Goal: Task Accomplishment & Management: Manage account settings

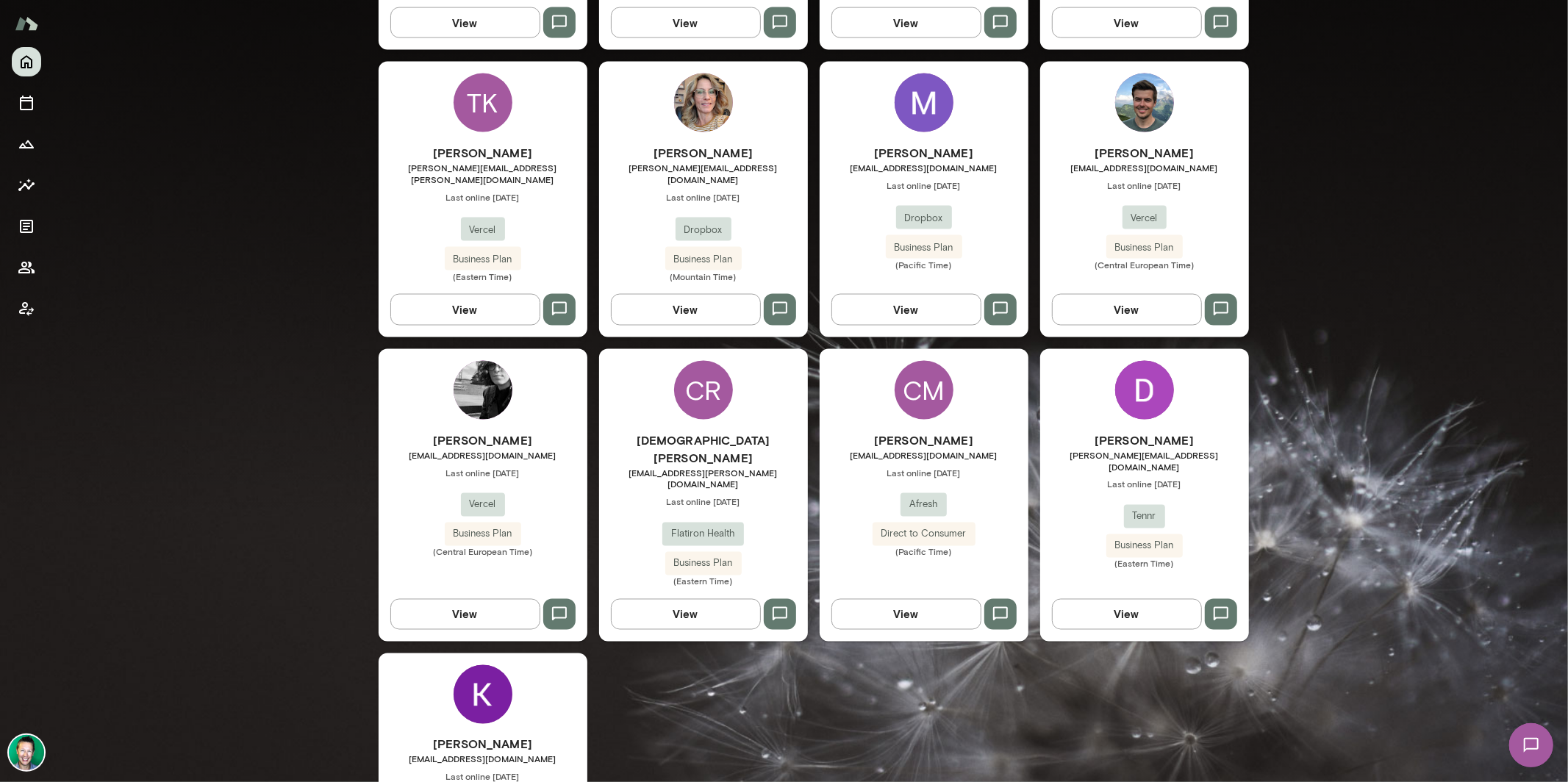
scroll to position [1935, 0]
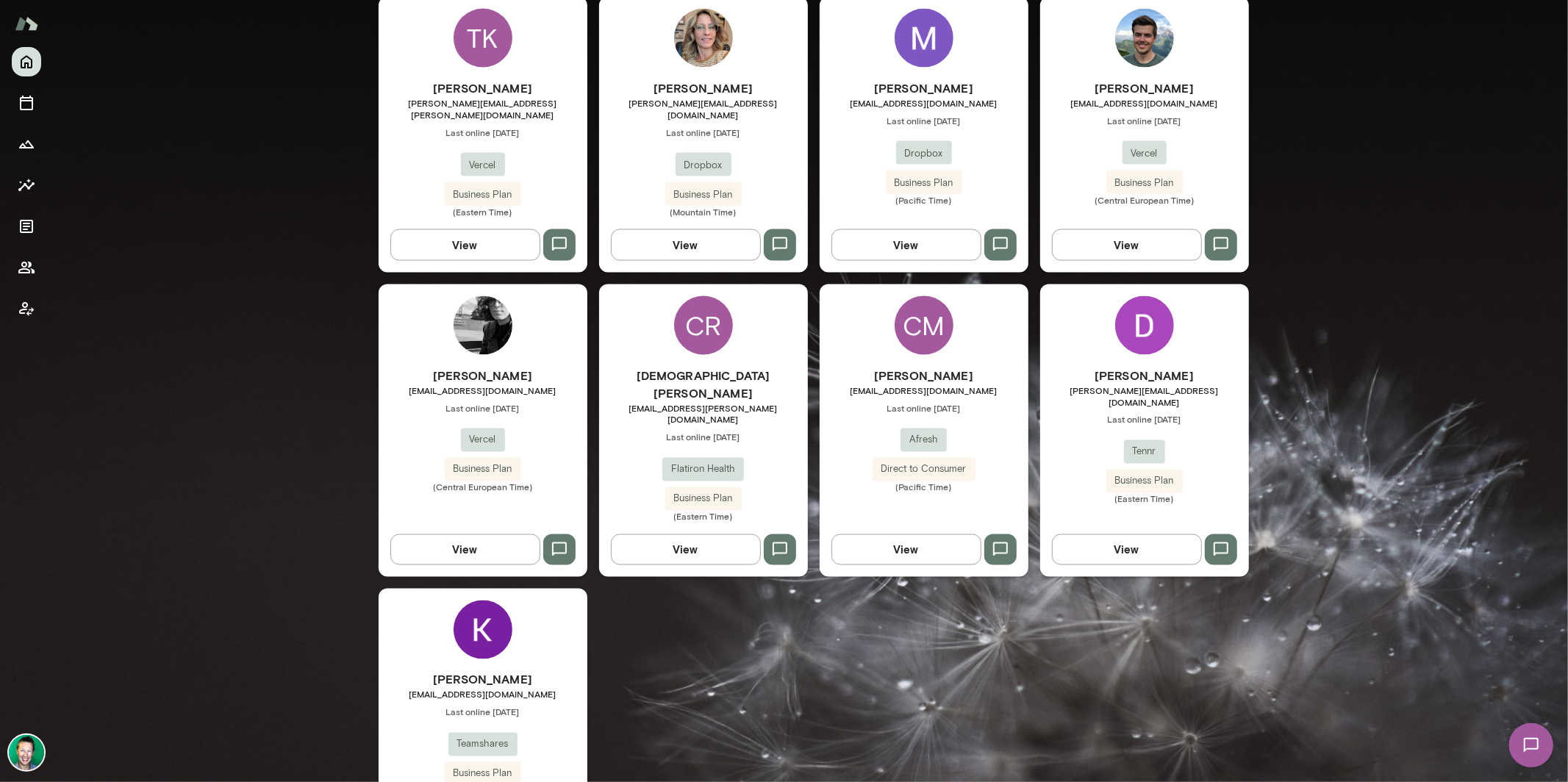
click at [43, 748] on img at bounding box center [27, 753] width 35 height 35
click at [142, 182] on button "View or edit profile" at bounding box center [135, 173] width 92 height 15
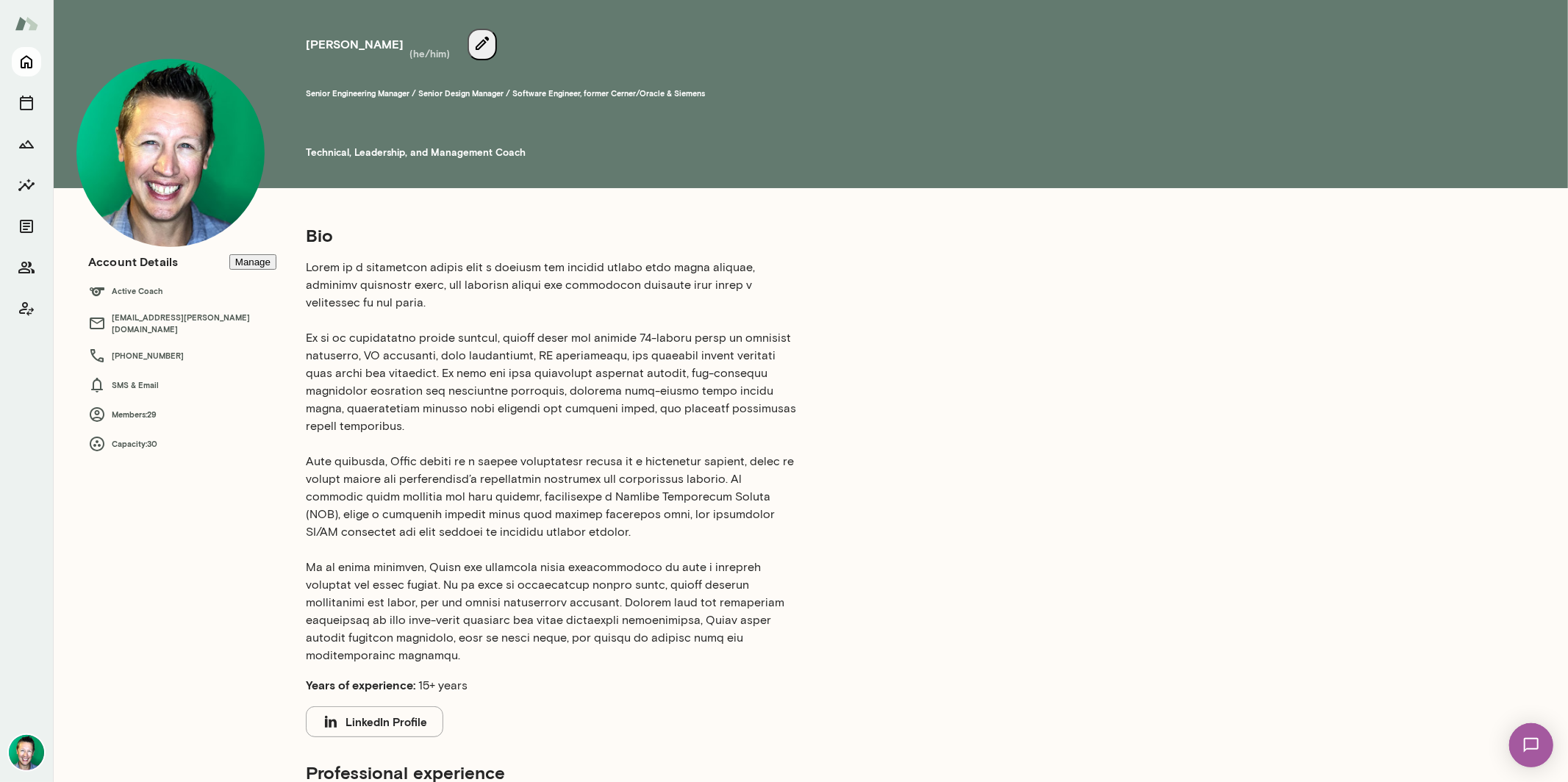
click at [21, 63] on icon "Home" at bounding box center [27, 63] width 12 height 13
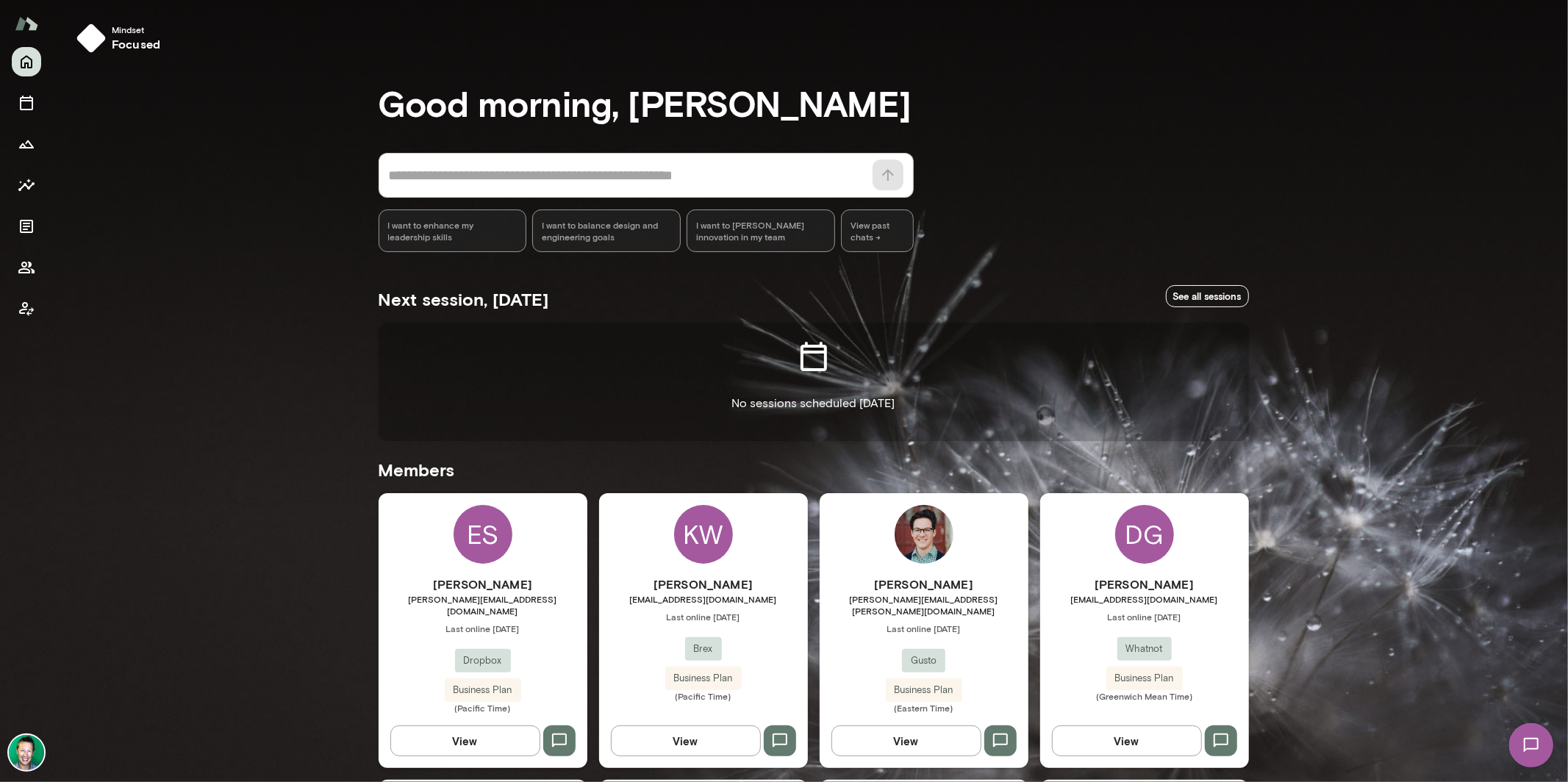
click at [34, 748] on img at bounding box center [27, 753] width 35 height 35
click at [132, 182] on button "View or edit profile" at bounding box center [135, 173] width 92 height 15
